Goal: Navigation & Orientation: Find specific page/section

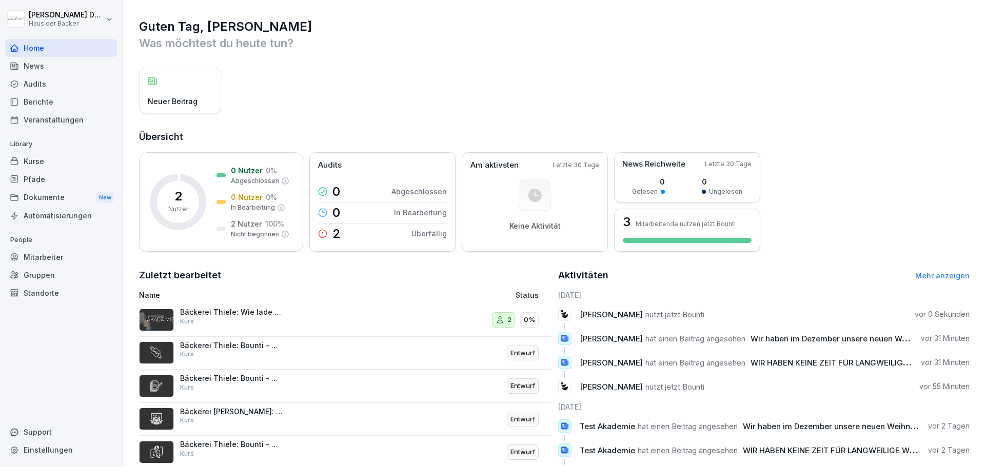
click at [43, 182] on div "Pfade" at bounding box center [61, 179] width 112 height 18
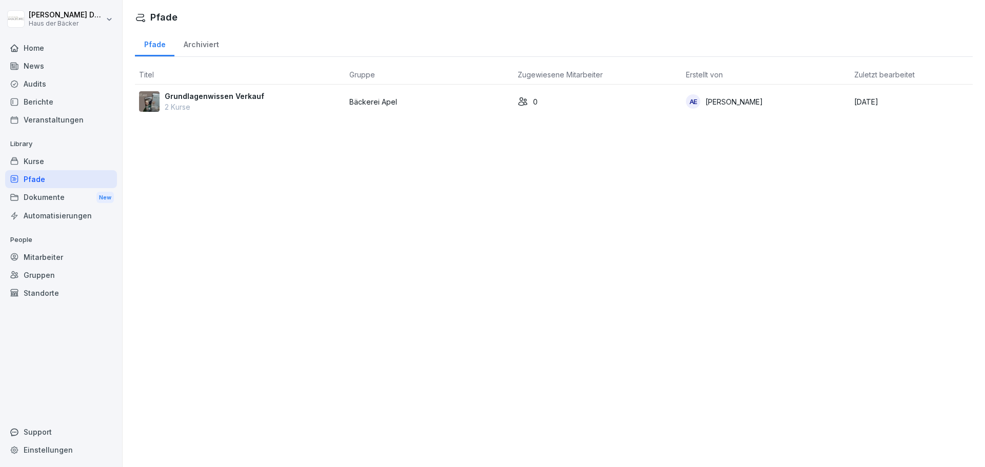
click at [42, 257] on div "Mitarbeiter" at bounding box center [61, 257] width 112 height 18
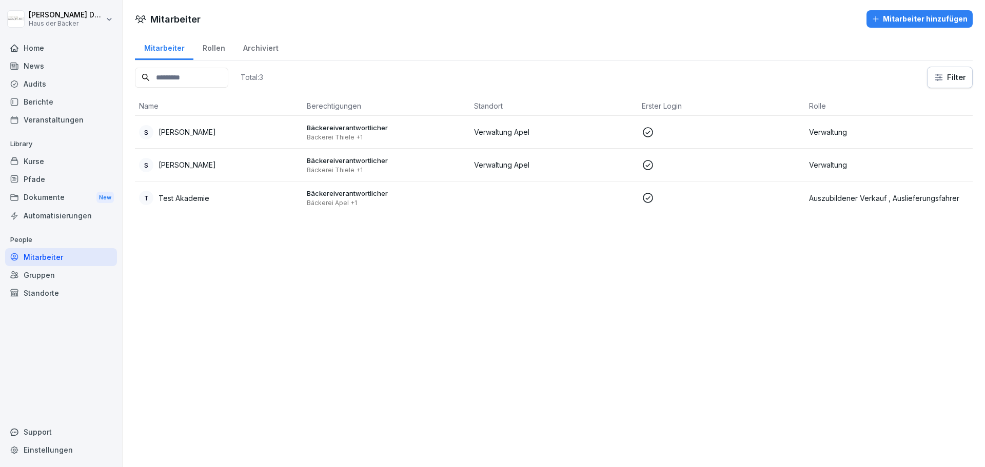
click at [47, 179] on div "Pfade" at bounding box center [61, 179] width 112 height 18
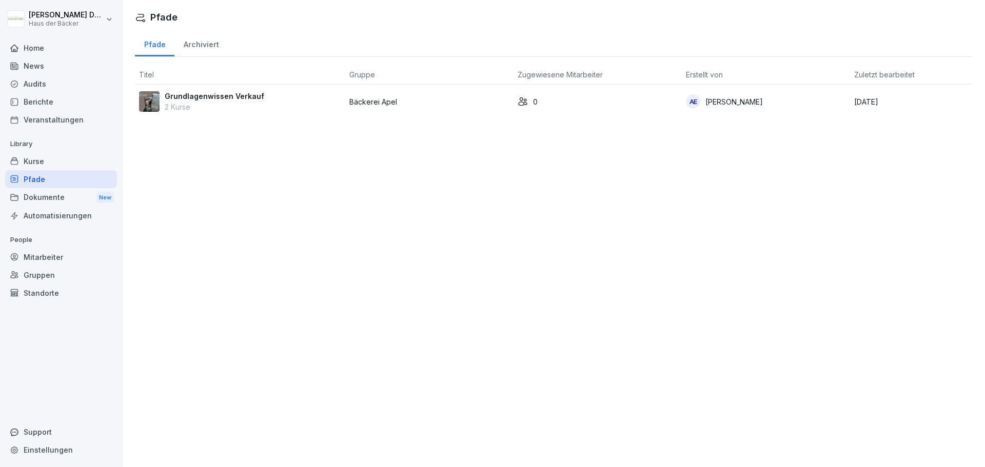
click at [55, 162] on div "Kurse" at bounding box center [61, 161] width 112 height 18
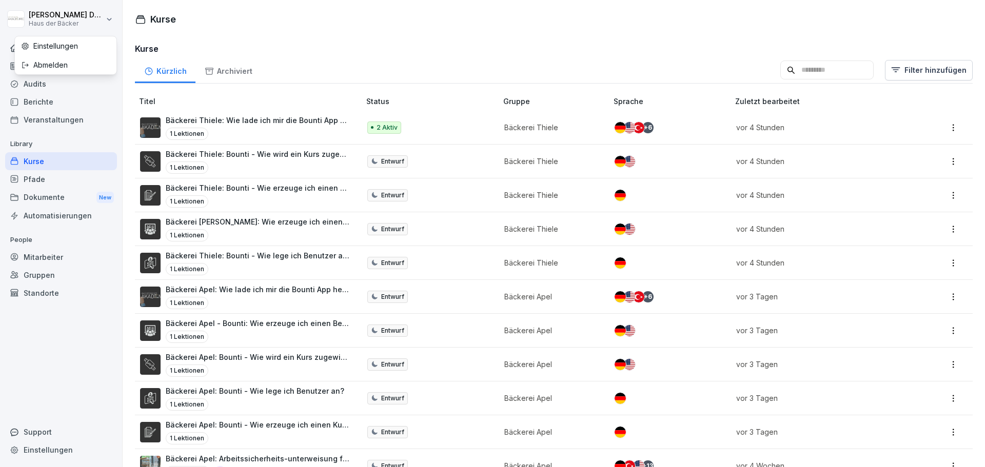
click at [113, 20] on html "[PERSON_NAME] Haus der Bäcker Home News Audits Berichte Veranstaltungen Library…" at bounding box center [492, 233] width 985 height 467
click at [70, 67] on div "Abmelden" at bounding box center [66, 64] width 102 height 19
